Goal: Task Accomplishment & Management: Manage account settings

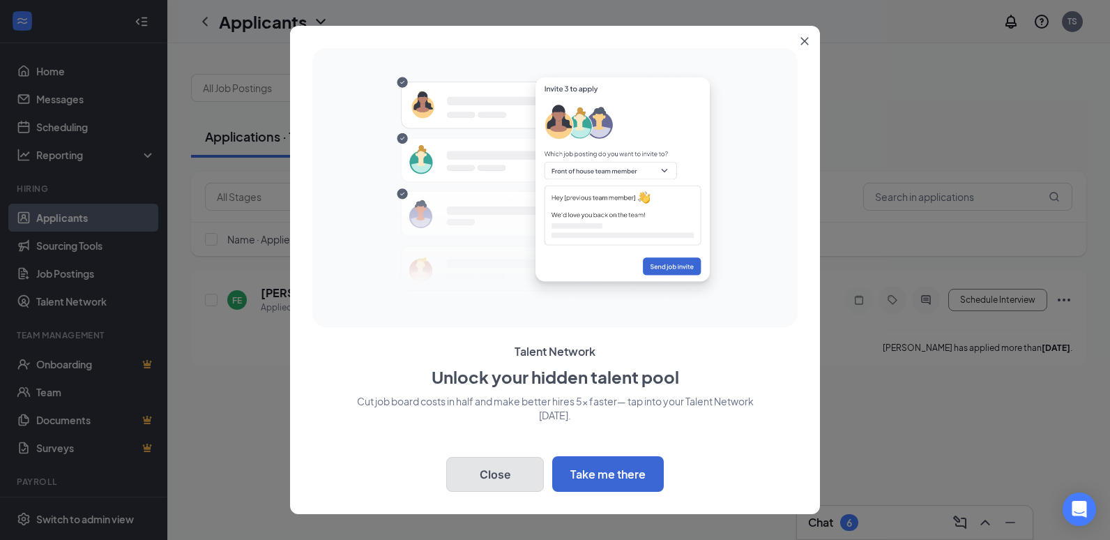
click at [483, 475] on button "Close" at bounding box center [495, 474] width 98 height 35
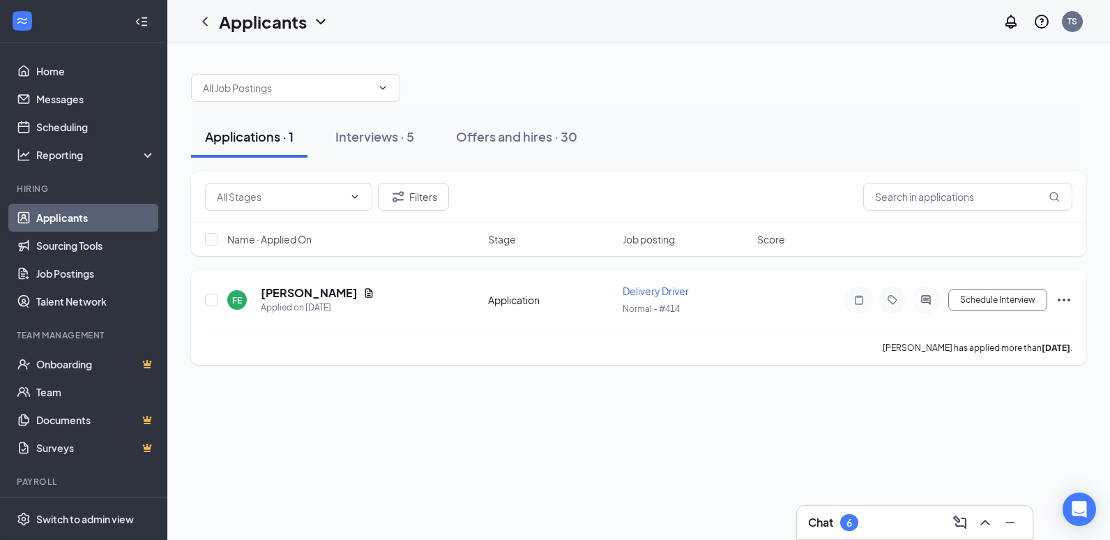
click at [1058, 296] on icon "Ellipses" at bounding box center [1063, 299] width 17 height 17
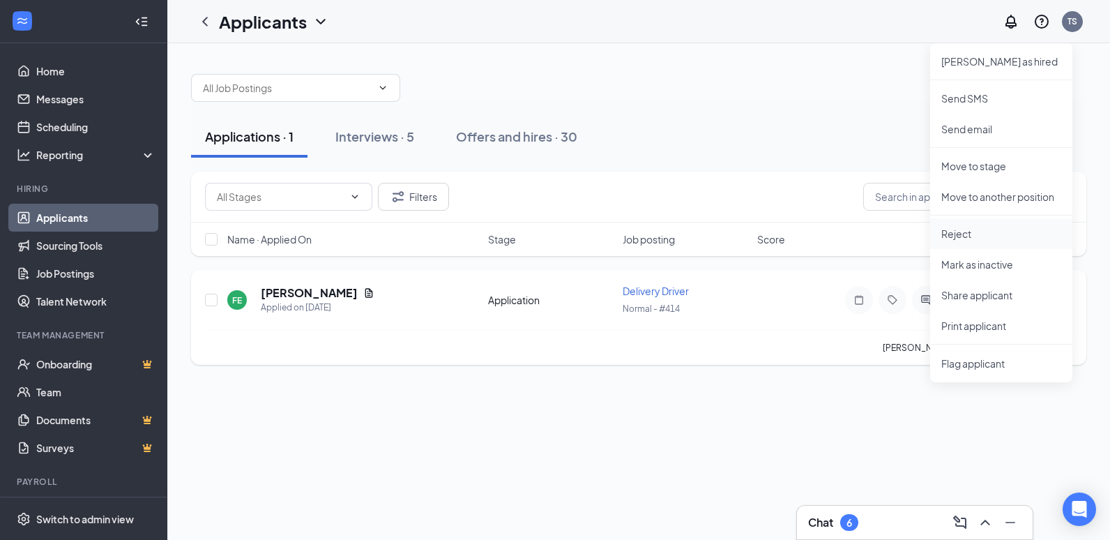
click at [986, 229] on p "Reject" at bounding box center [1001, 234] width 120 height 14
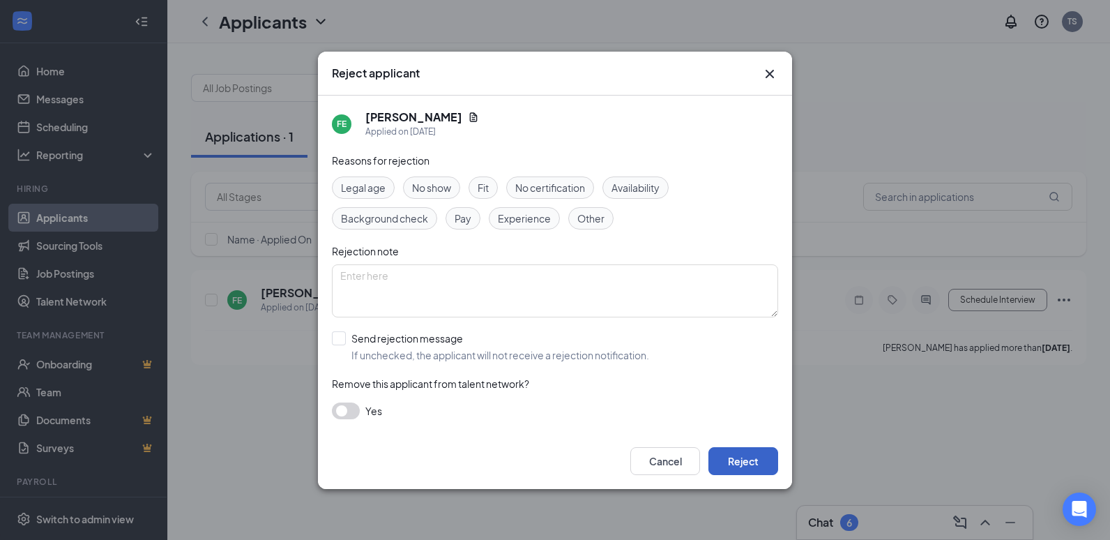
click at [735, 461] on button "Reject" at bounding box center [743, 461] width 70 height 28
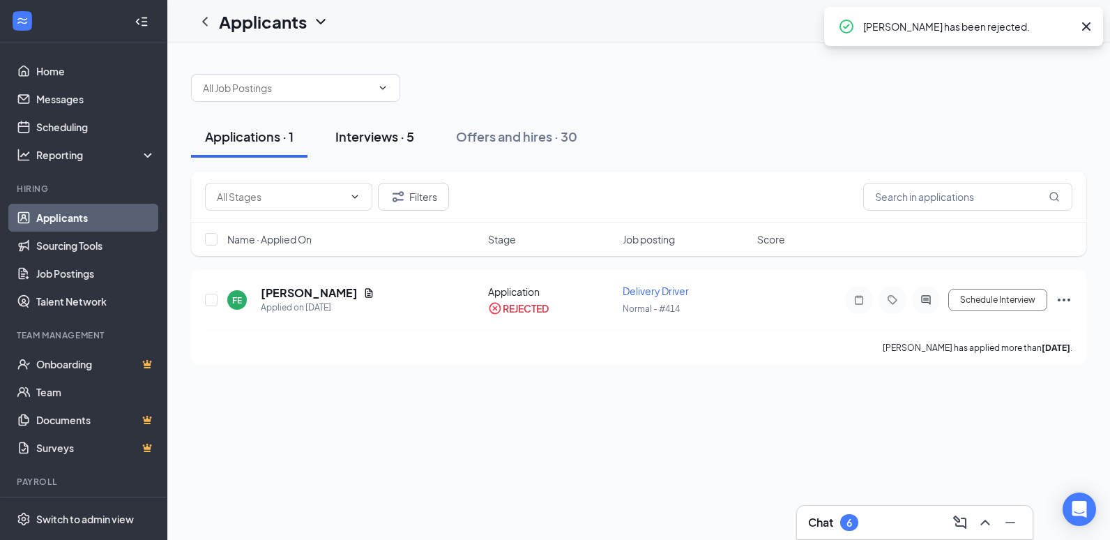
click at [387, 130] on div "Interviews · 5" at bounding box center [374, 136] width 79 height 17
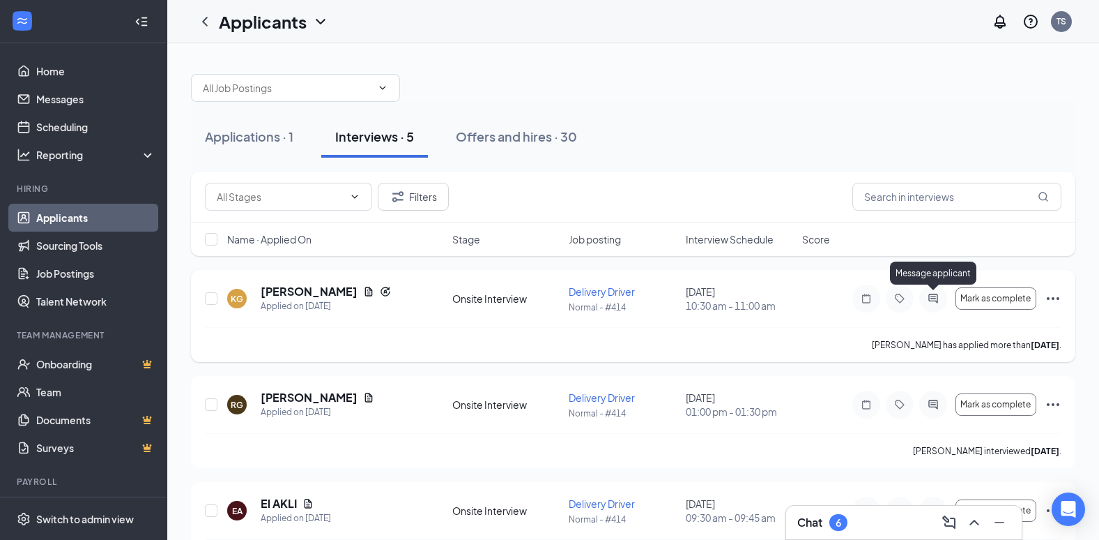
click at [940, 299] on icon "ActiveChat" at bounding box center [933, 298] width 17 height 11
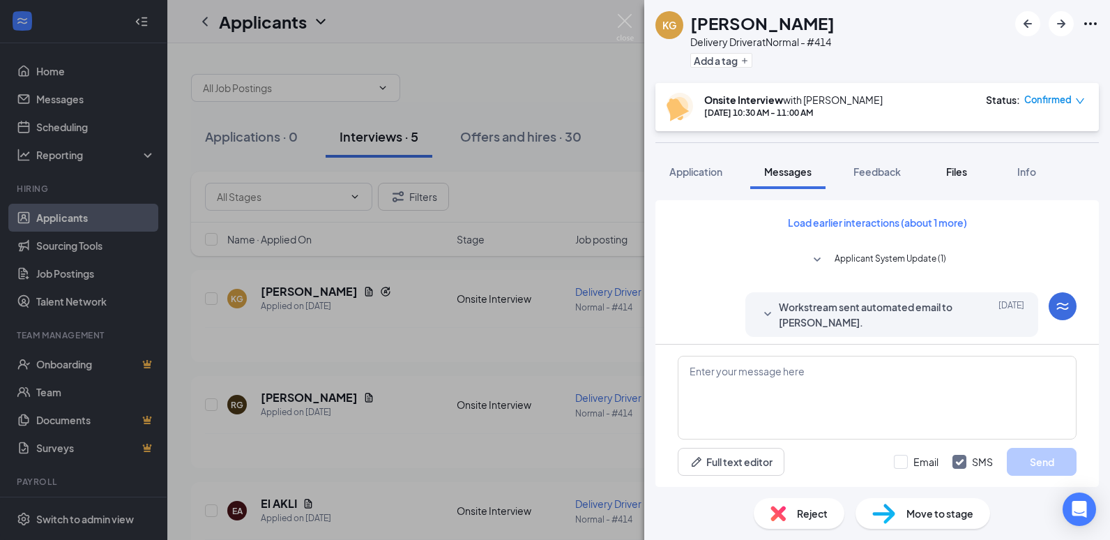
click at [949, 175] on span "Files" at bounding box center [956, 171] width 21 height 13
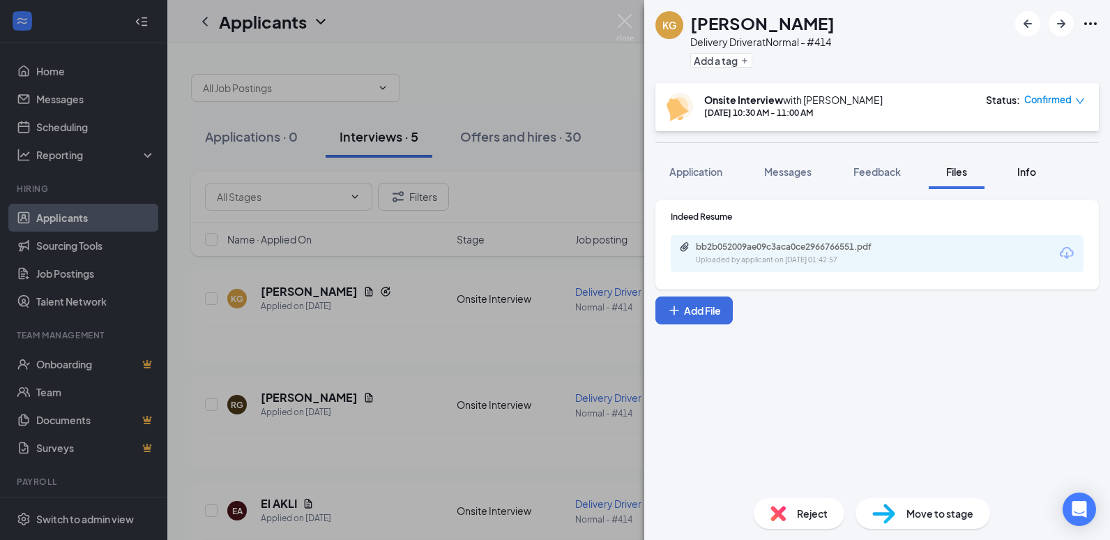
click at [1018, 175] on span "Info" at bounding box center [1026, 171] width 19 height 13
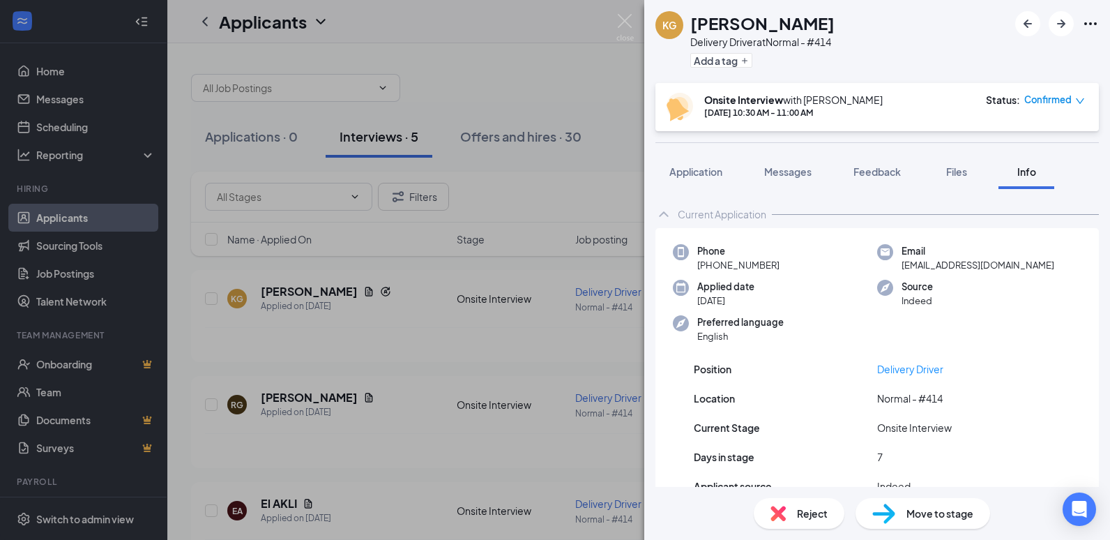
click at [514, 177] on div "KG [PERSON_NAME] Delivery Driver at Normal - #414 Add a tag Onsite Interview wi…" at bounding box center [555, 270] width 1110 height 540
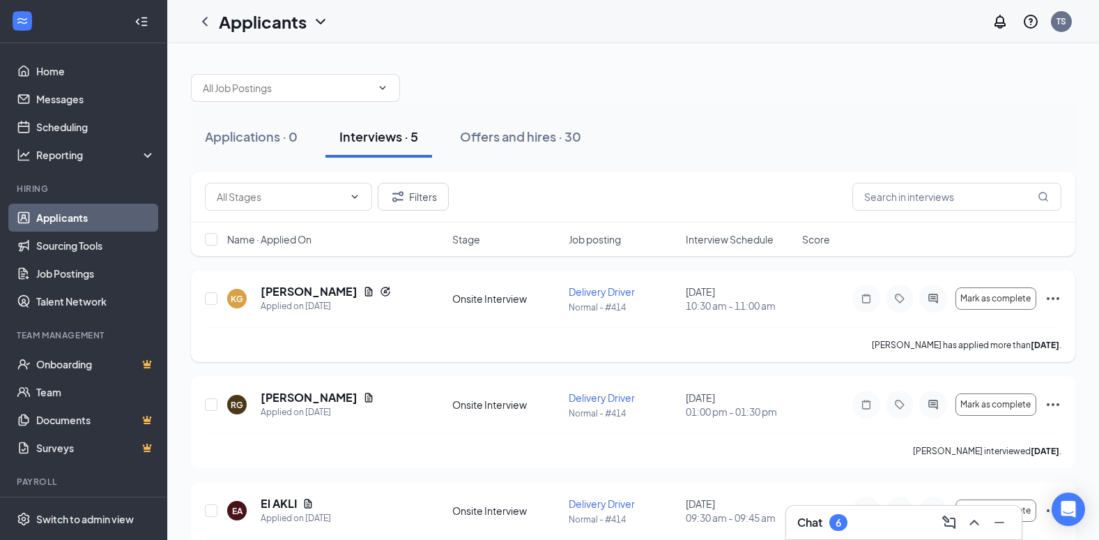
click at [1051, 300] on icon "Ellipses" at bounding box center [1053, 298] width 17 height 17
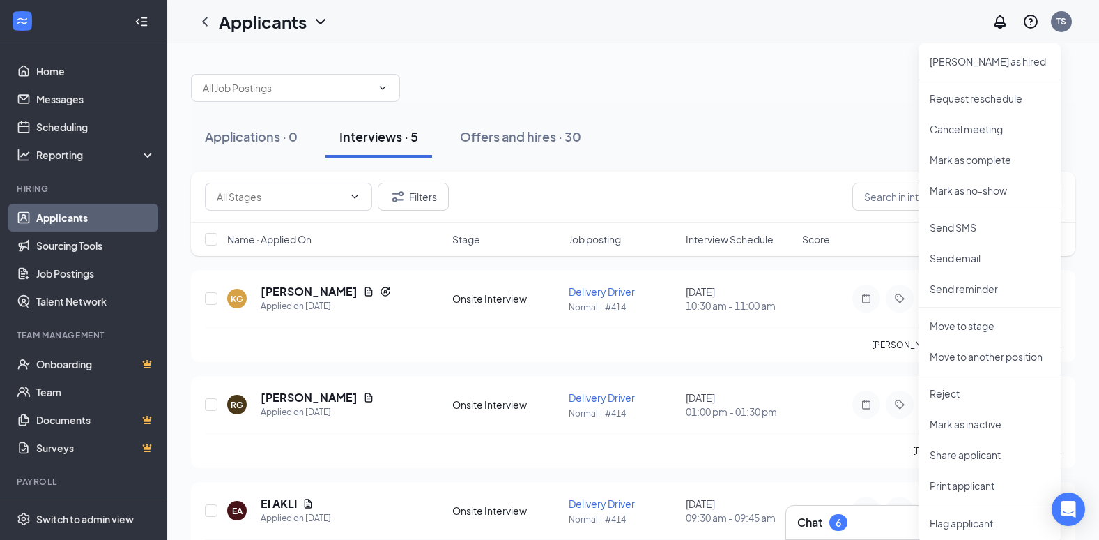
click at [791, 118] on div "Applications · 0 Interviews · 5 Offers and hires · 30" at bounding box center [633, 137] width 885 height 42
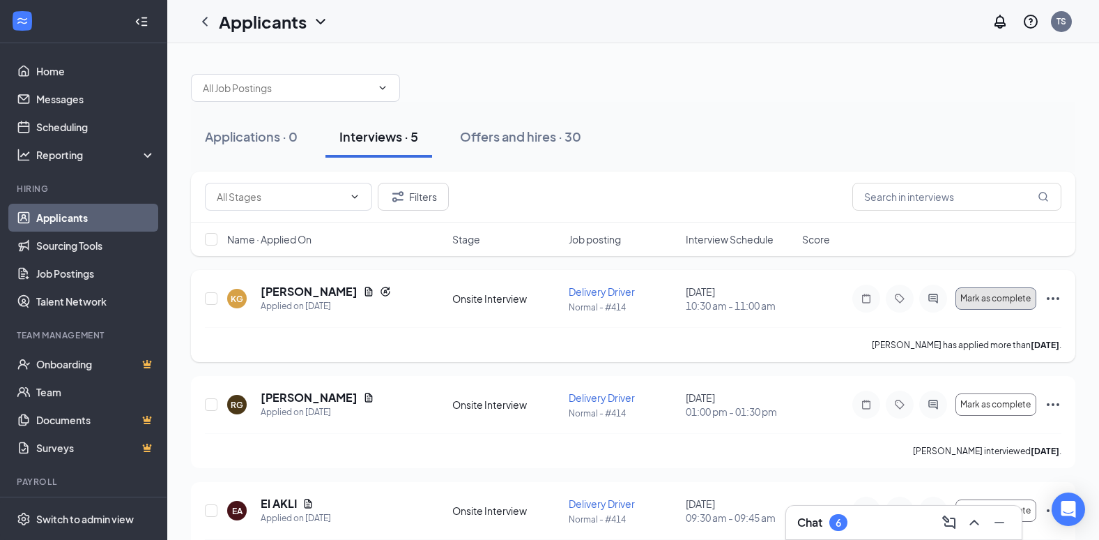
click at [993, 293] on span "Mark as complete" at bounding box center [996, 298] width 70 height 10
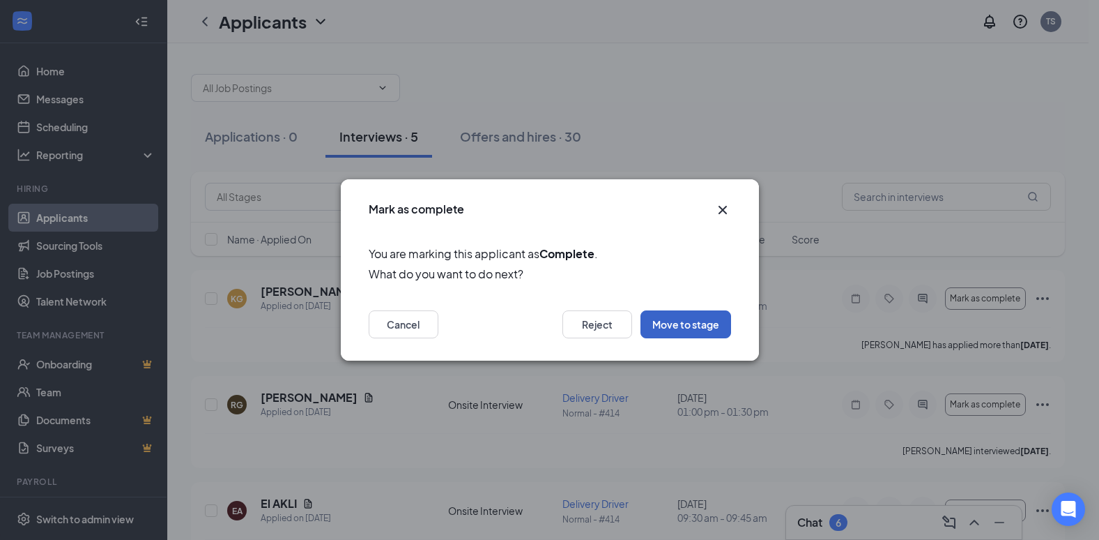
click at [673, 323] on button "Move to stage" at bounding box center [686, 324] width 91 height 28
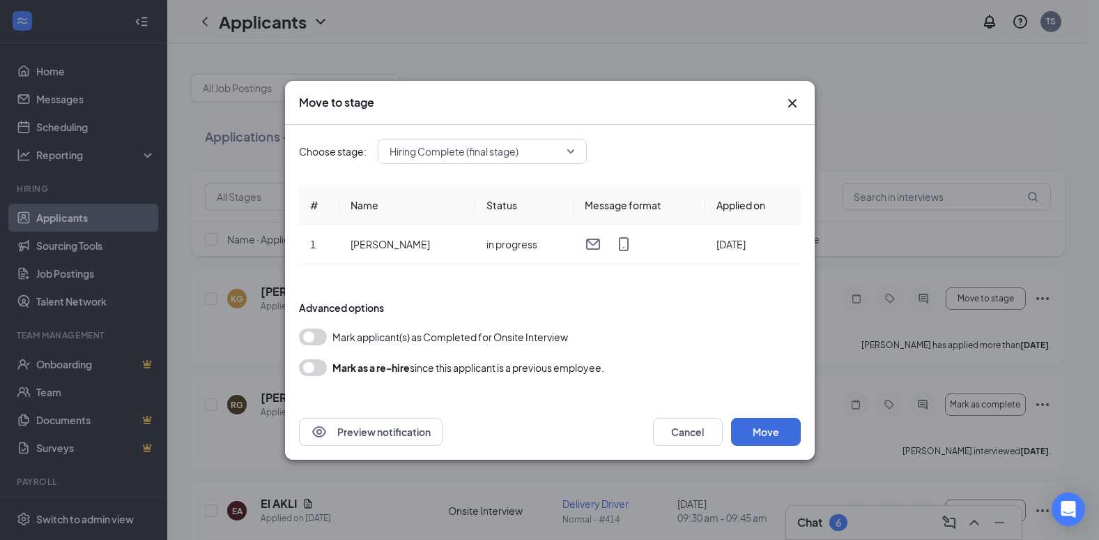
click at [312, 336] on button "button" at bounding box center [313, 336] width 28 height 17
click at [784, 425] on button "Move" at bounding box center [766, 432] width 70 height 28
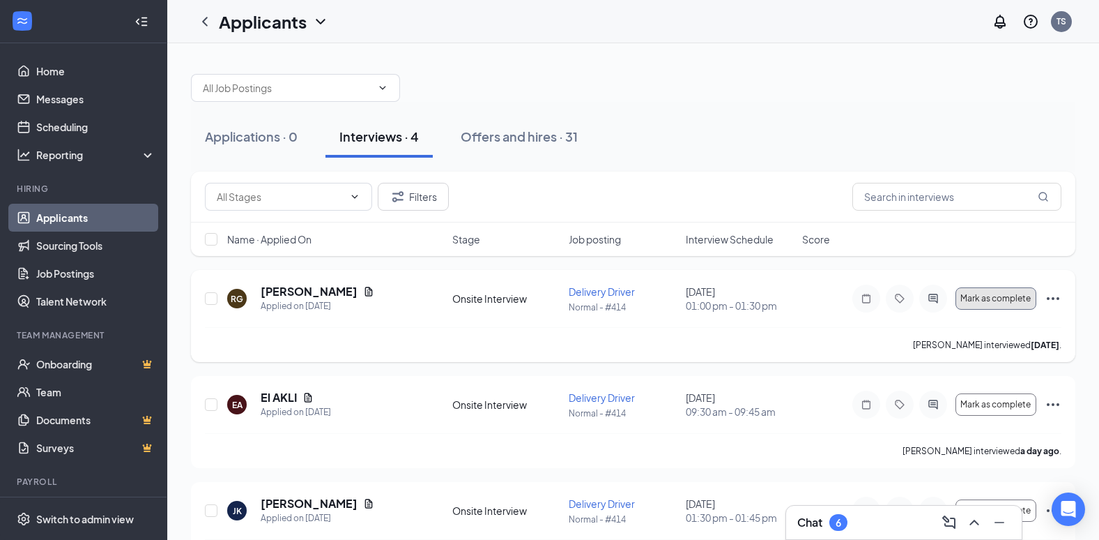
click at [995, 297] on span "Mark as complete" at bounding box center [996, 298] width 70 height 10
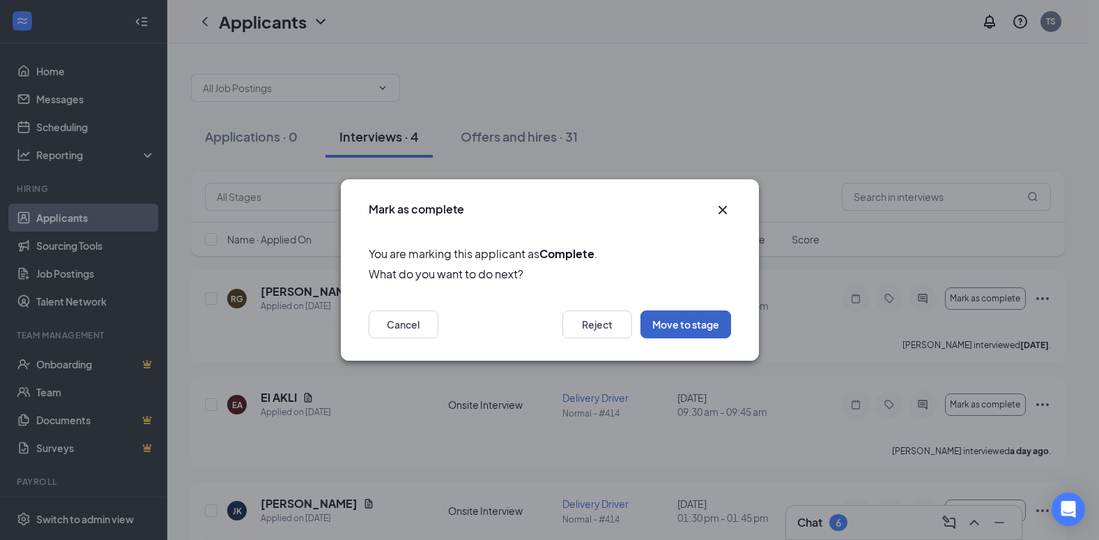
click at [688, 328] on button "Move to stage" at bounding box center [686, 324] width 91 height 28
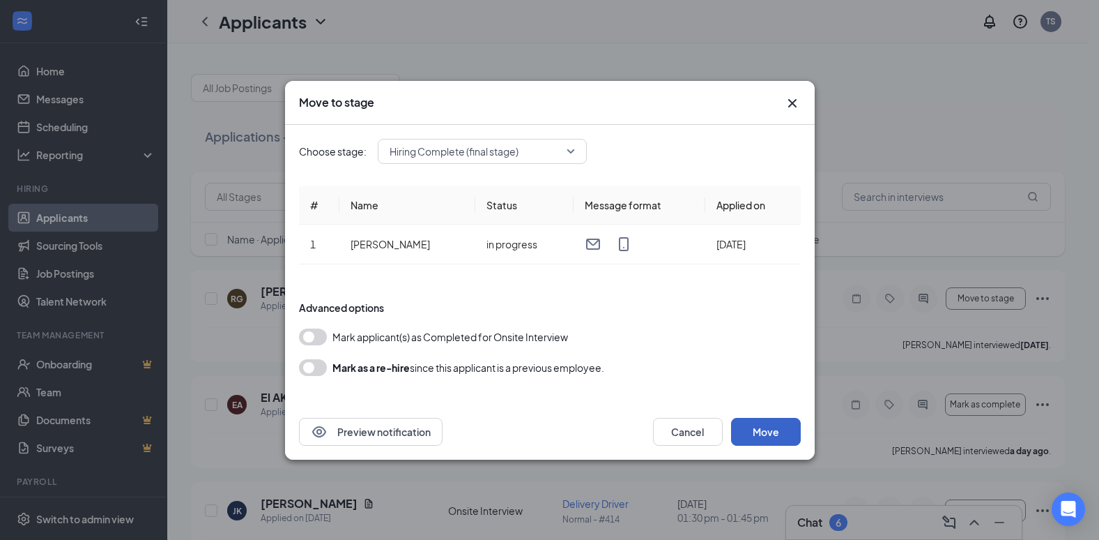
click at [782, 432] on button "Move" at bounding box center [766, 432] width 70 height 28
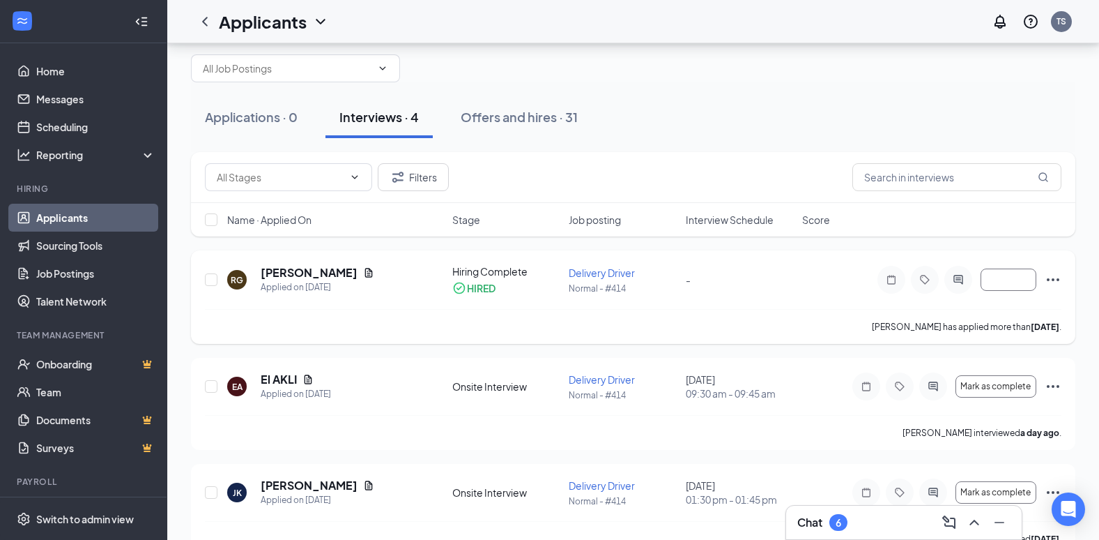
scroll to position [19, 0]
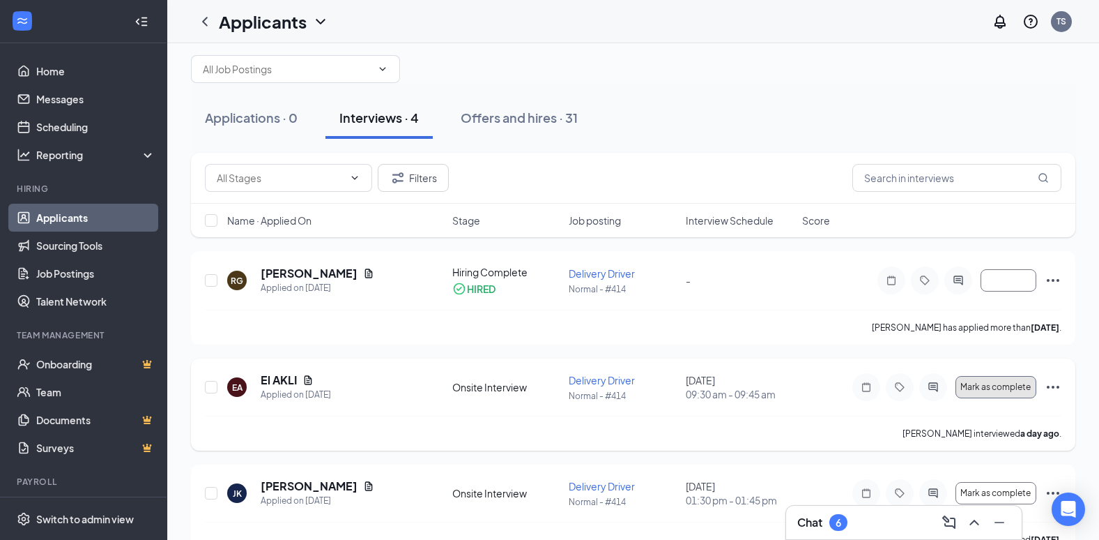
click at [971, 387] on span "Mark as complete" at bounding box center [996, 387] width 70 height 10
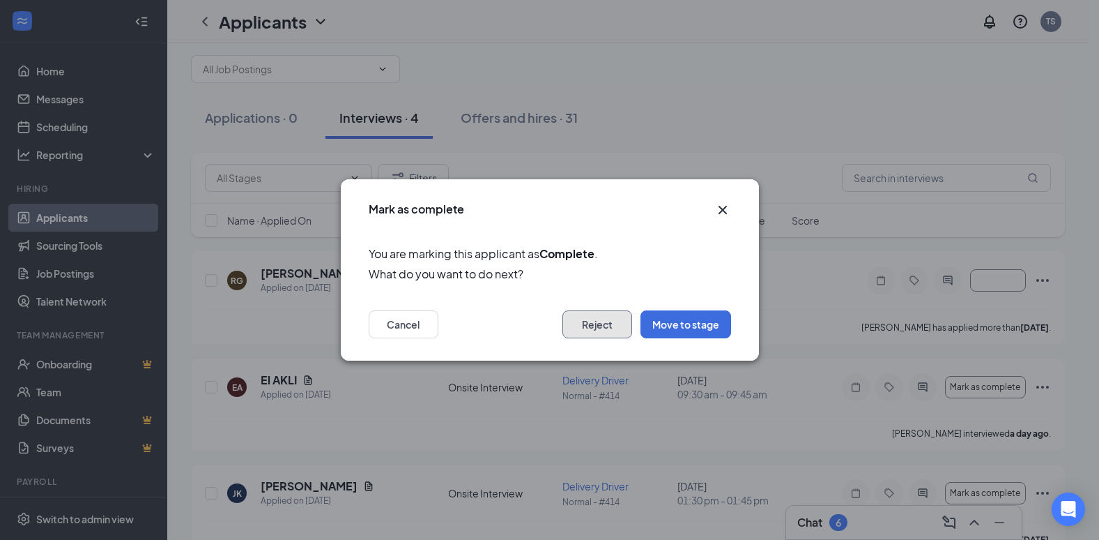
click at [588, 328] on button "Reject" at bounding box center [598, 324] width 70 height 28
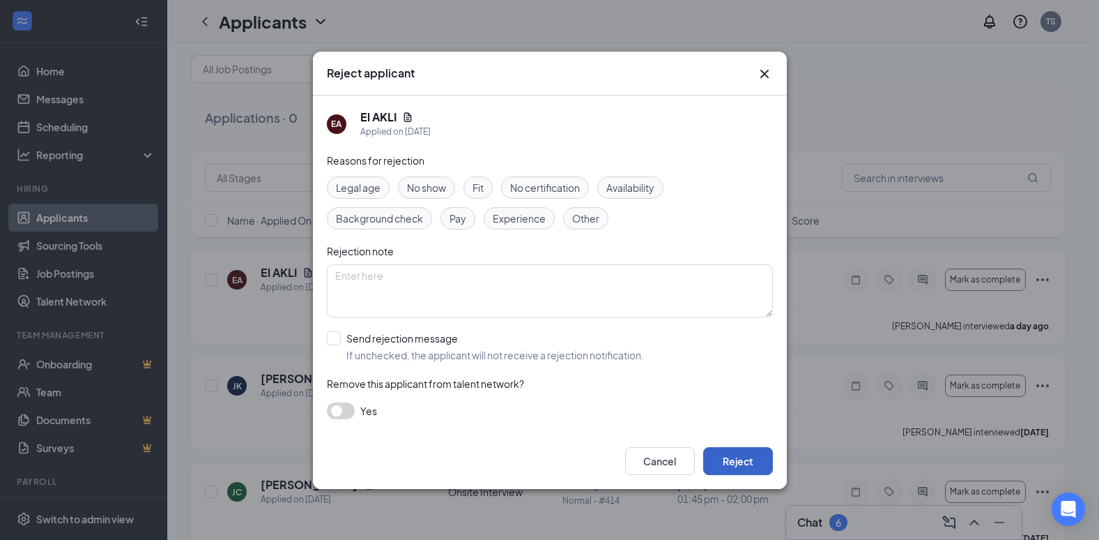
click at [731, 459] on button "Reject" at bounding box center [738, 461] width 70 height 28
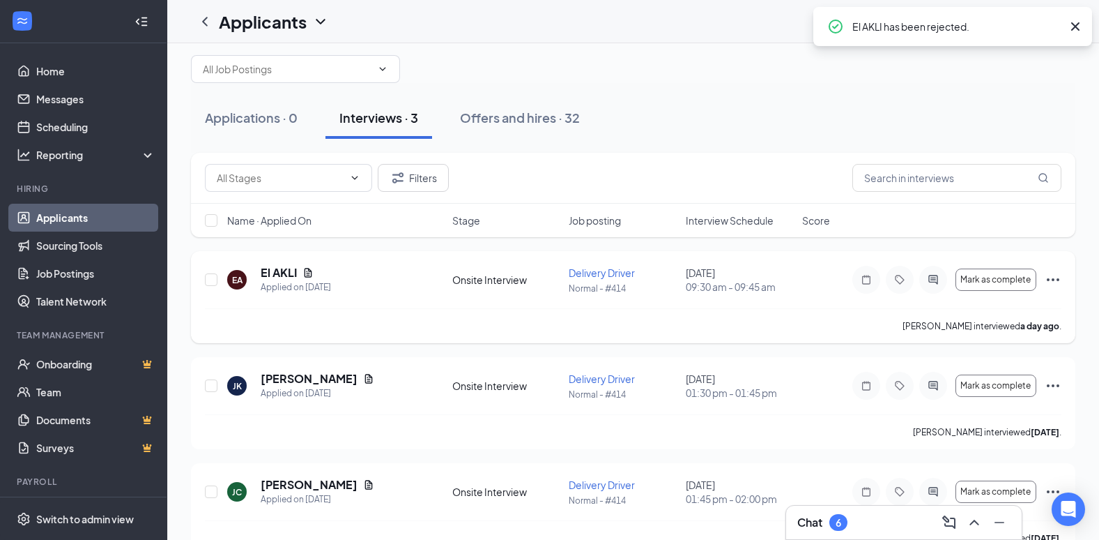
scroll to position [0, 0]
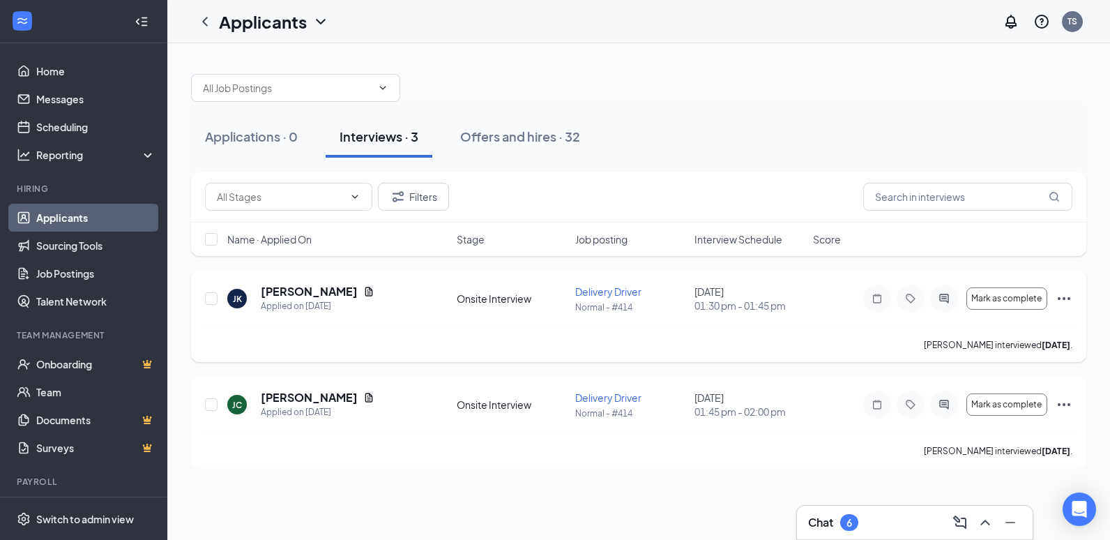
click at [1070, 302] on icon "Ellipses" at bounding box center [1063, 298] width 17 height 17
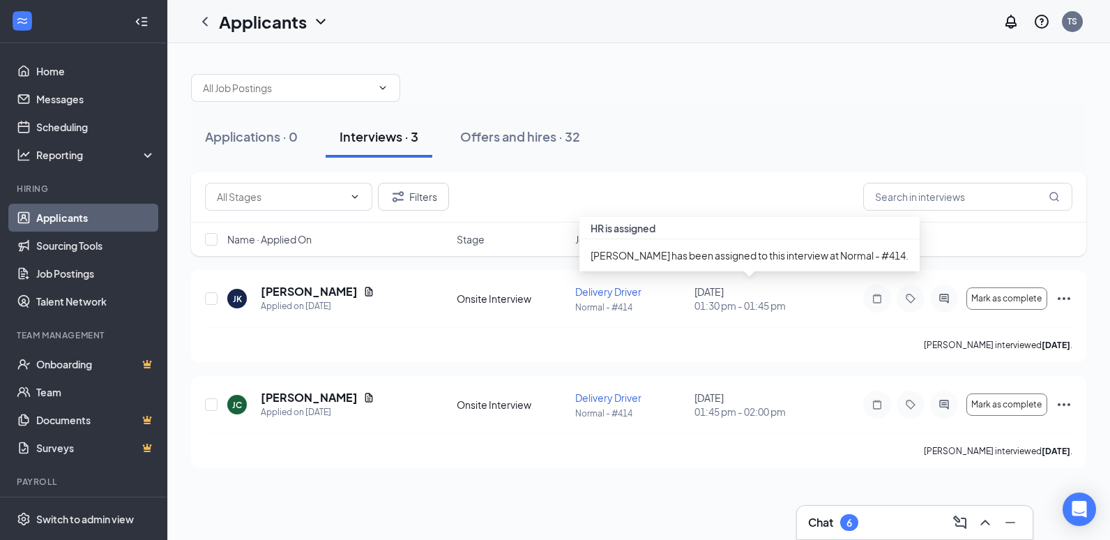
click at [823, 277] on div "HR is assigned [PERSON_NAME] has been assigned to this interview at Normal - #4…" at bounding box center [749, 249] width 340 height 65
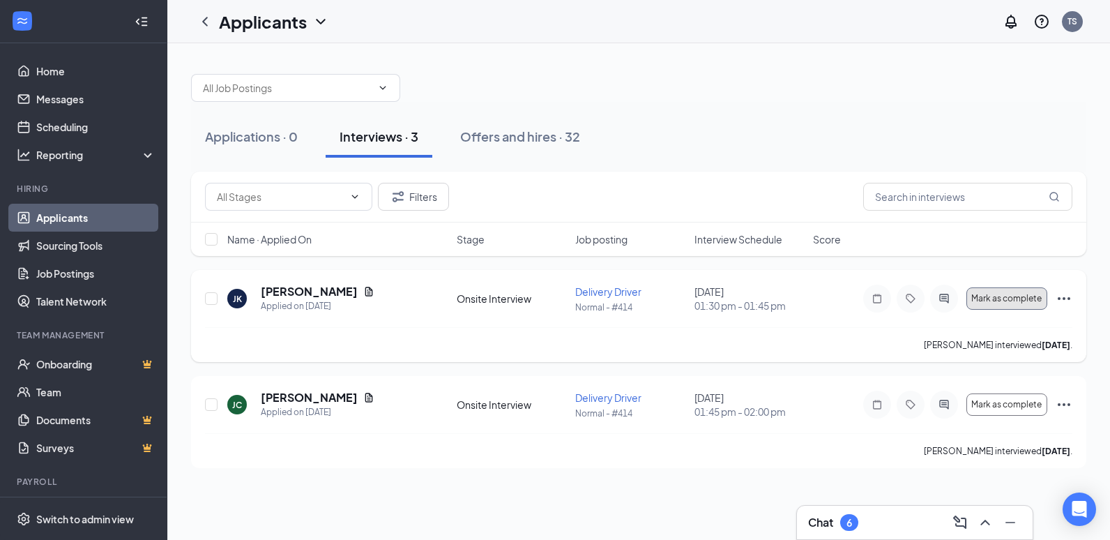
click at [980, 300] on span "Mark as complete" at bounding box center [1006, 298] width 70 height 10
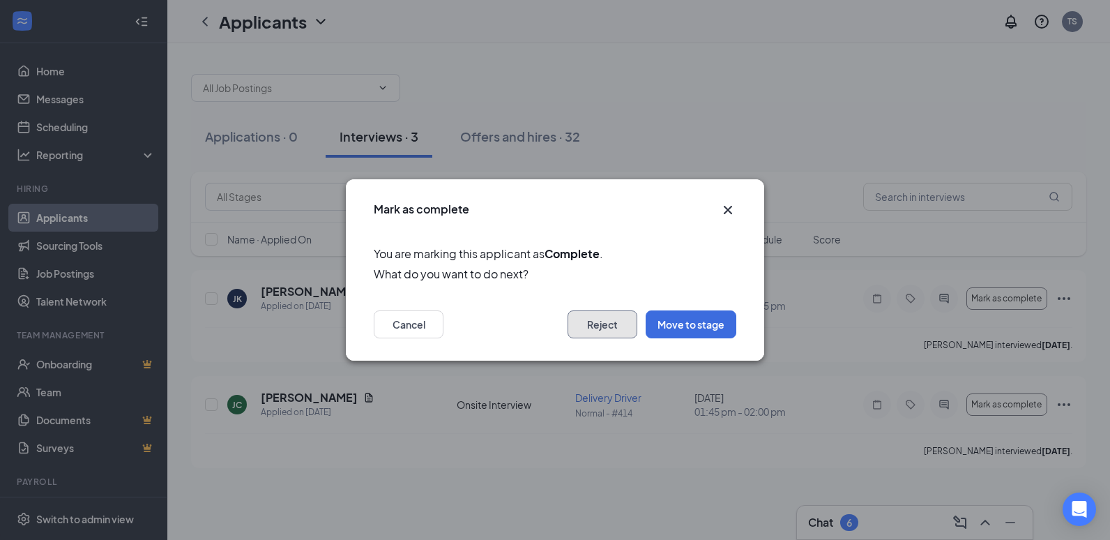
click at [616, 322] on button "Reject" at bounding box center [602, 324] width 70 height 28
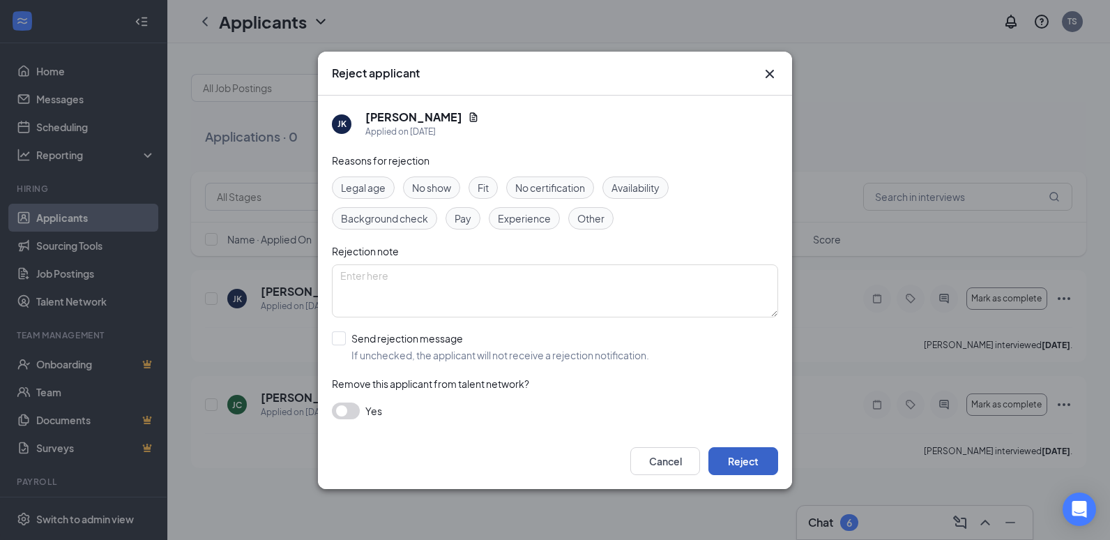
click at [737, 460] on button "Reject" at bounding box center [743, 461] width 70 height 28
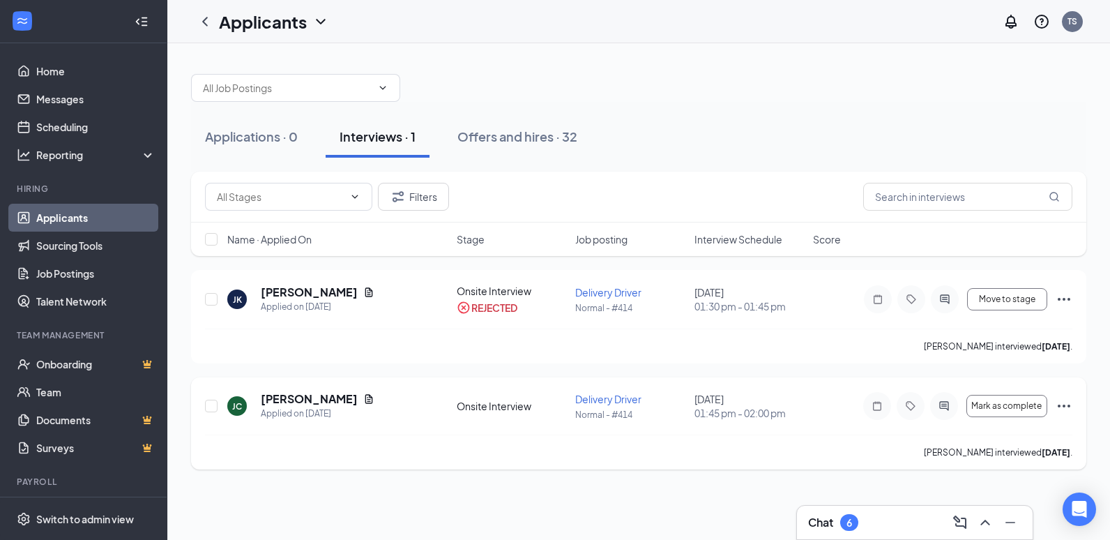
click at [1060, 404] on icon "Ellipses" at bounding box center [1063, 405] width 17 height 17
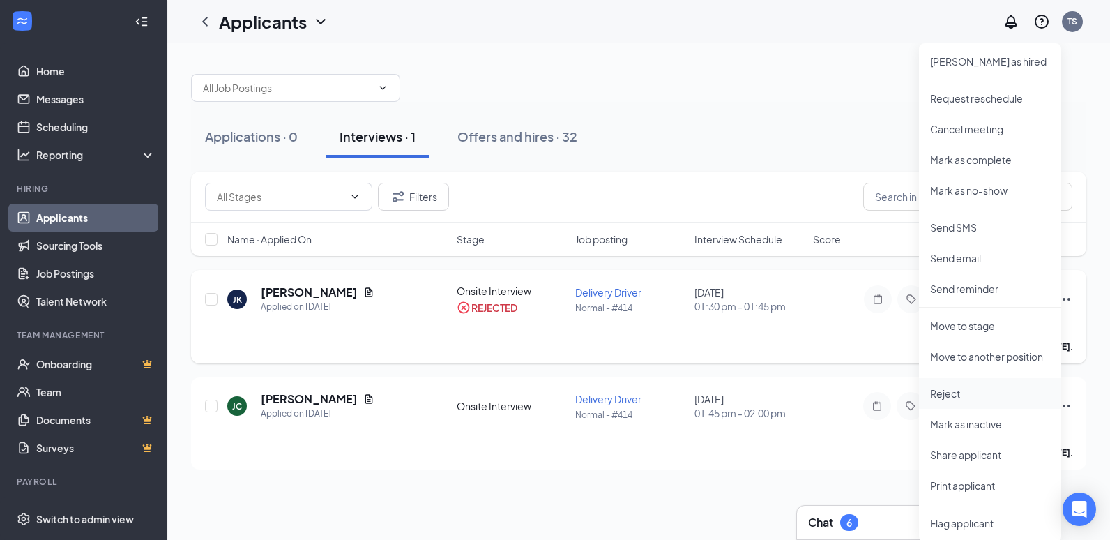
click at [1005, 391] on p "Reject" at bounding box center [990, 393] width 120 height 14
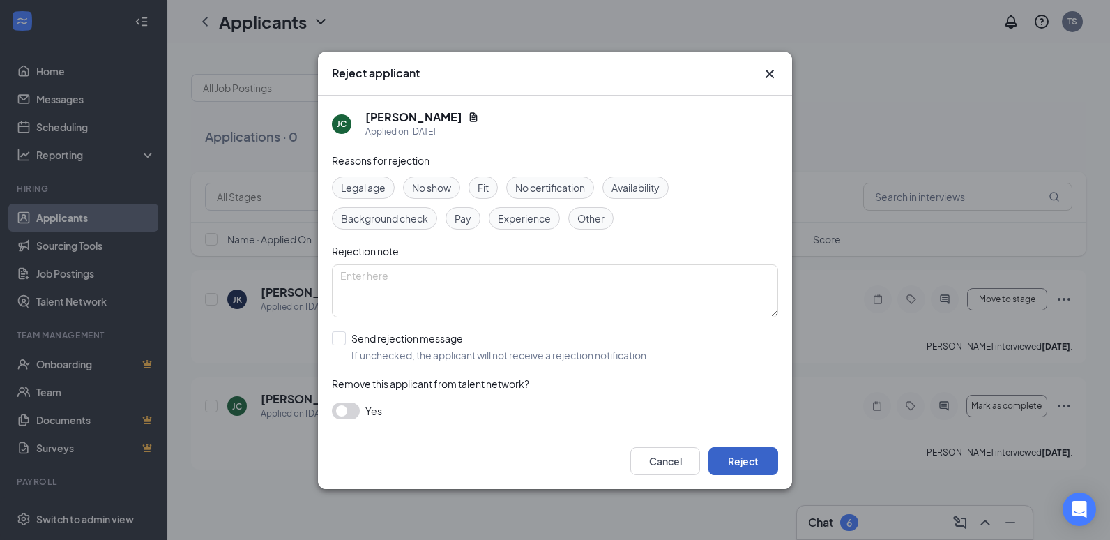
click at [761, 451] on button "Reject" at bounding box center [743, 461] width 70 height 28
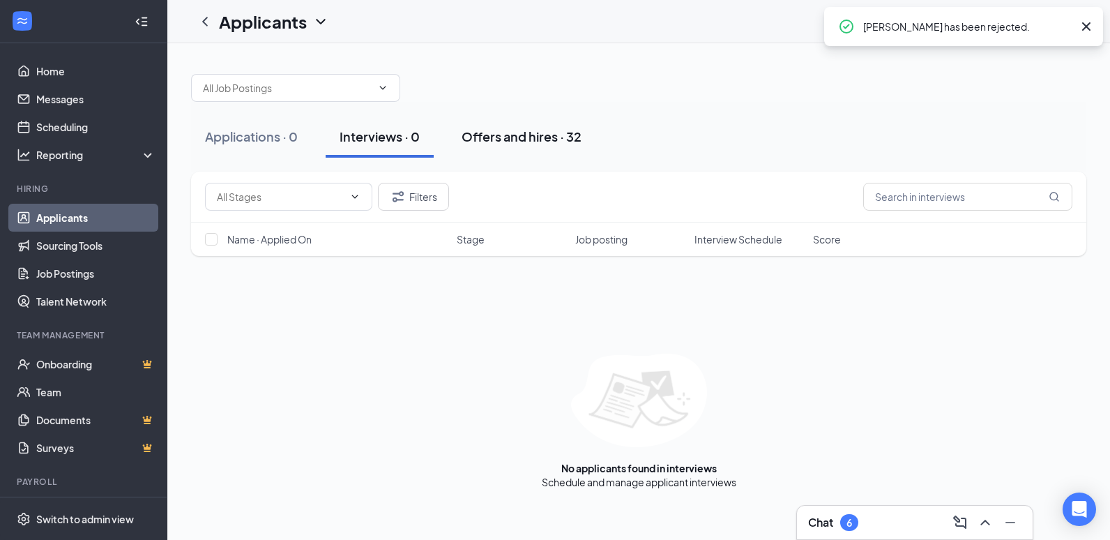
click at [500, 137] on div "Offers and hires · 32" at bounding box center [521, 136] width 120 height 17
